Goal: Task Accomplishment & Management: Manage account settings

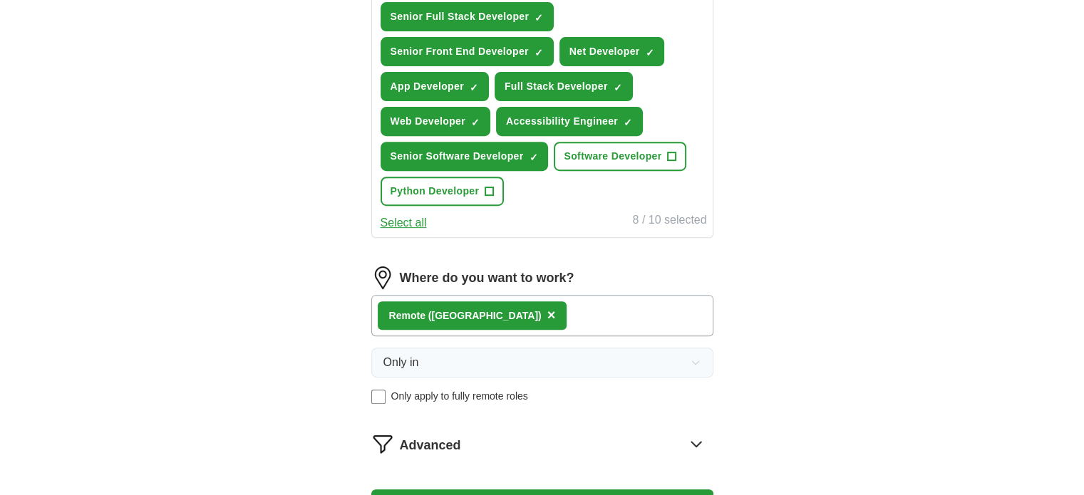
scroll to position [427, 0]
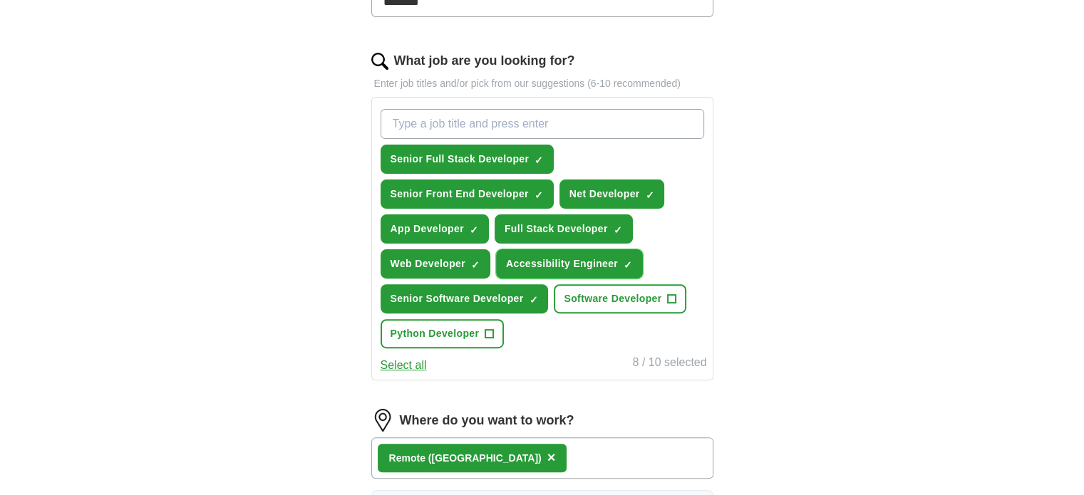
click at [0, 0] on span "×" at bounding box center [0, 0] width 0 height 0
click at [672, 298] on span "+" at bounding box center [671, 299] width 9 height 11
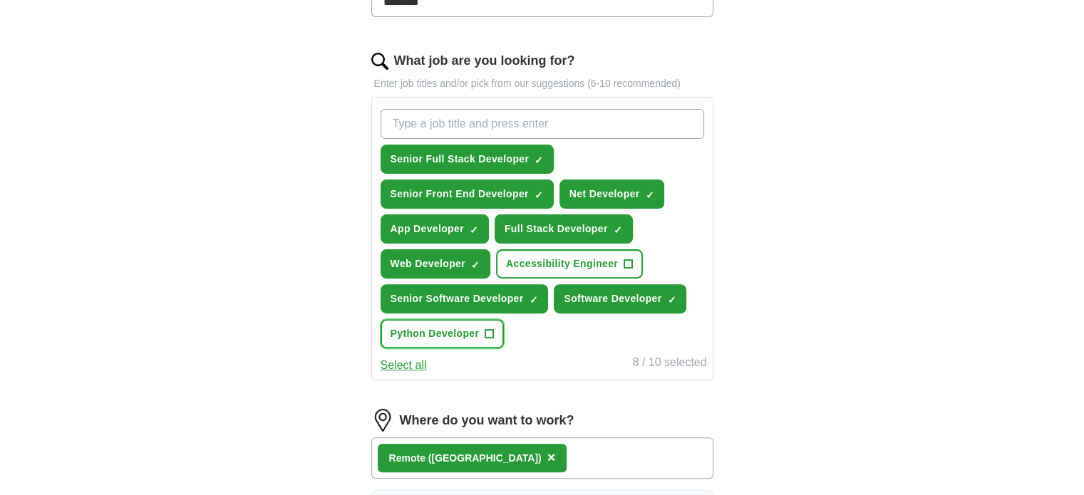
click at [490, 329] on span "+" at bounding box center [489, 333] width 9 height 11
click at [568, 122] on input "What job are you looking for?" at bounding box center [541, 124] width 323 height 30
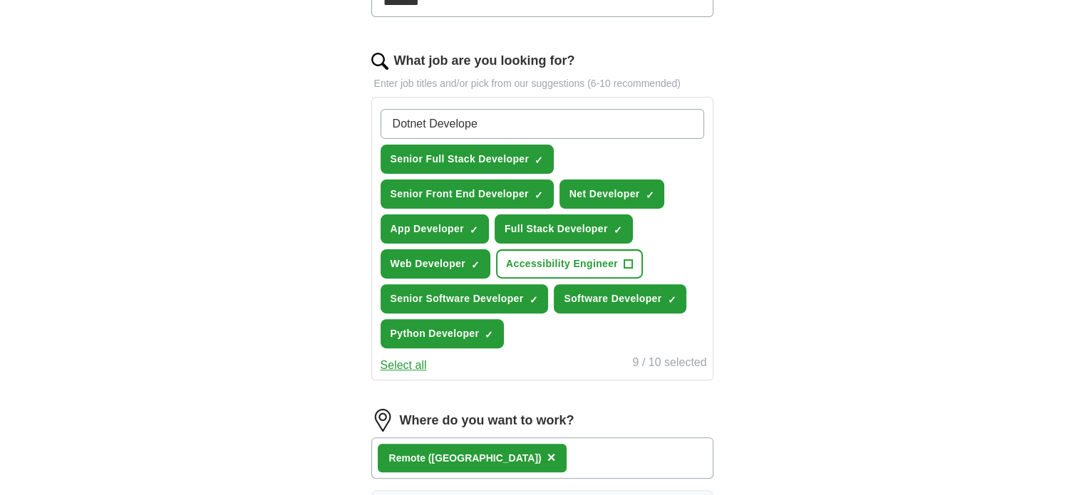
type input "Dotnet Developer"
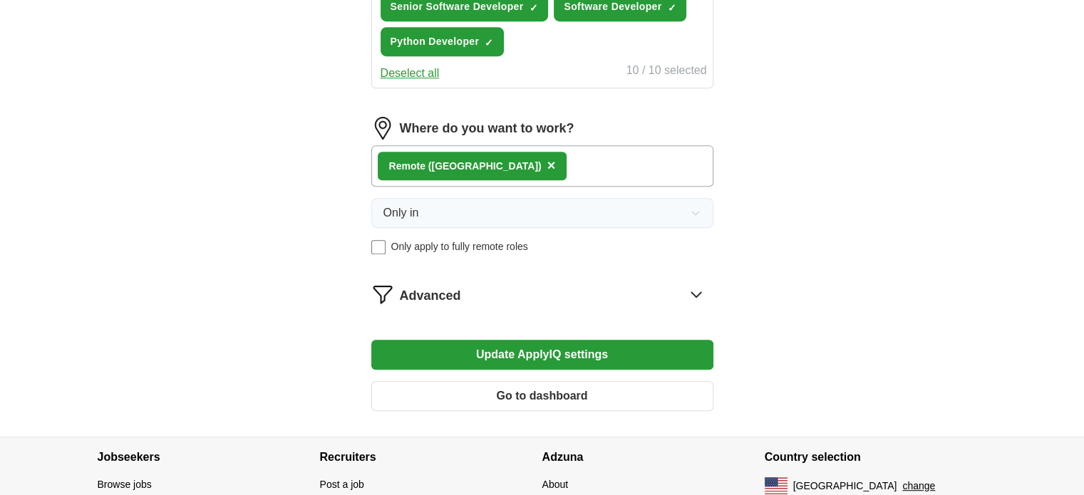
scroll to position [784, 0]
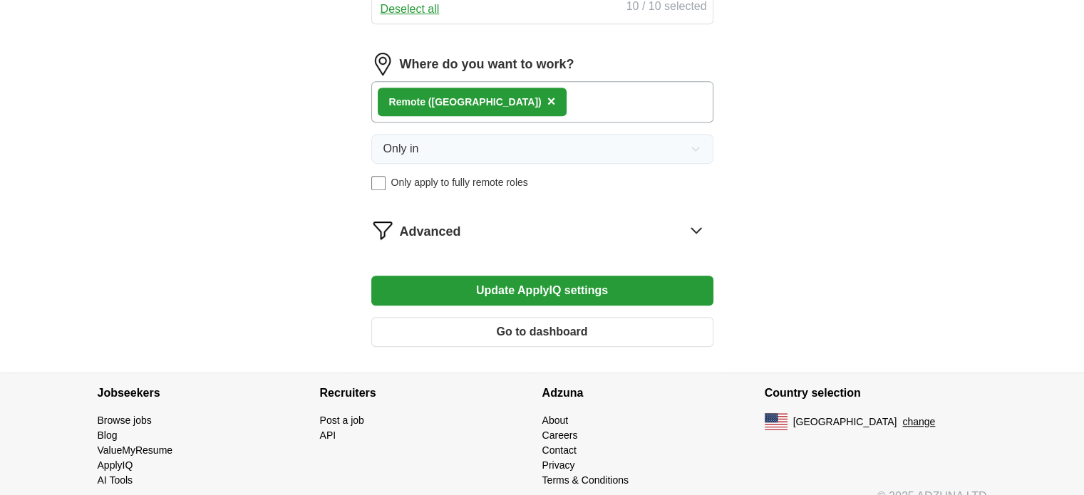
click at [695, 234] on icon at bounding box center [696, 230] width 23 height 23
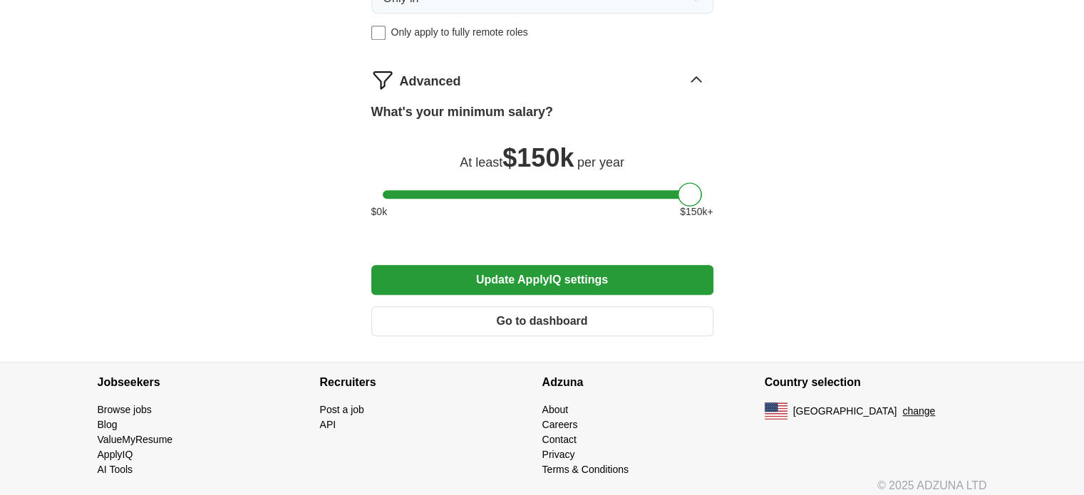
scroll to position [942, 0]
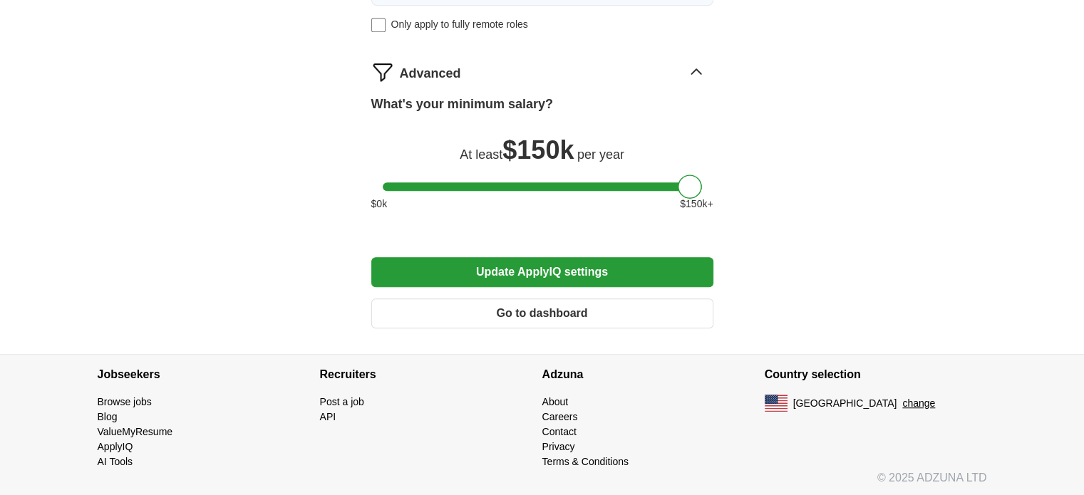
click at [568, 269] on button "Update ApplyIQ settings" at bounding box center [542, 272] width 342 height 30
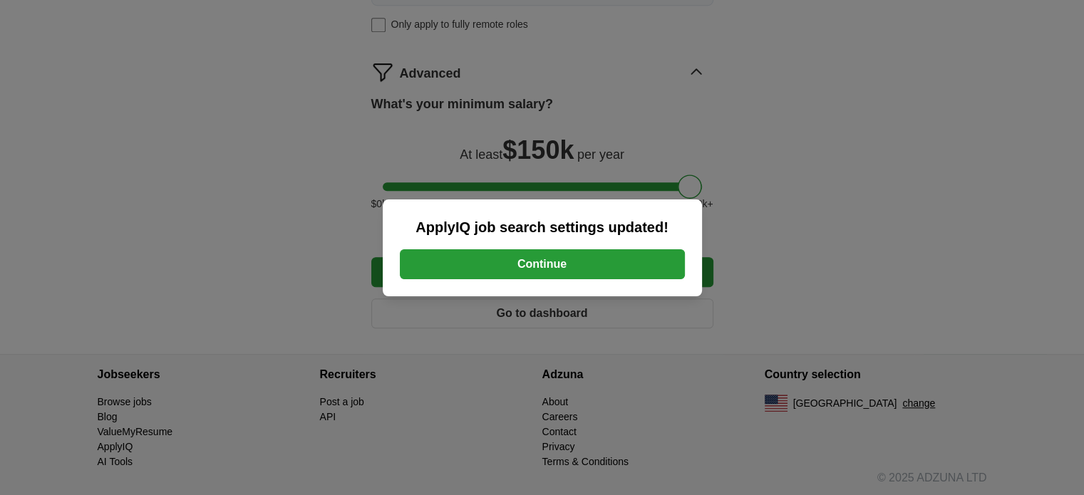
click at [585, 271] on button "Continue" at bounding box center [542, 264] width 285 height 30
